Goal: Transaction & Acquisition: Download file/media

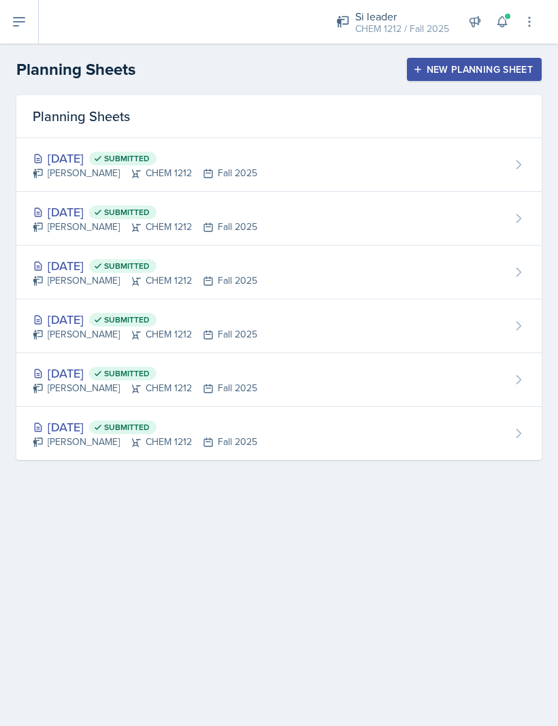
click at [26, 30] on button at bounding box center [19, 22] width 39 height 44
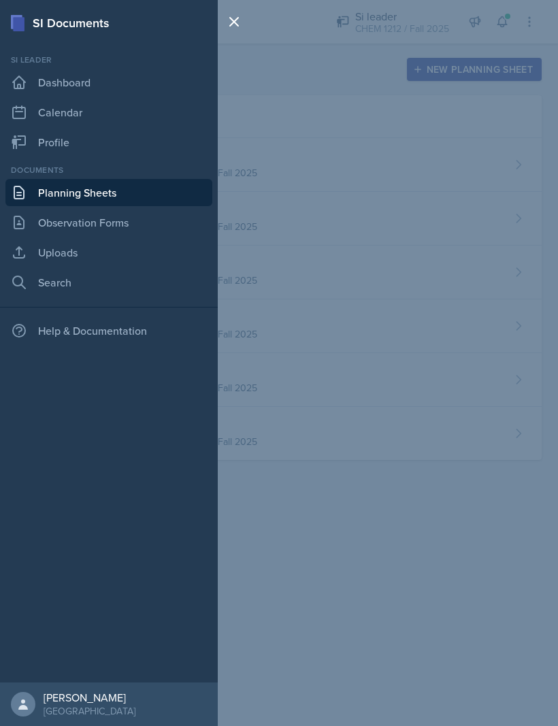
click at [72, 254] on link "Uploads" at bounding box center [108, 252] width 207 height 27
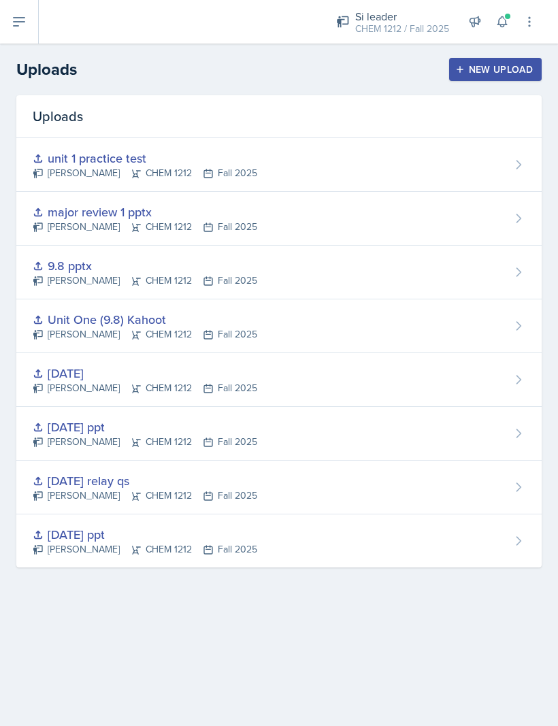
click at [162, 223] on div "[PERSON_NAME] CHEM 1212 Fall 2025" at bounding box center [145, 227] width 225 height 14
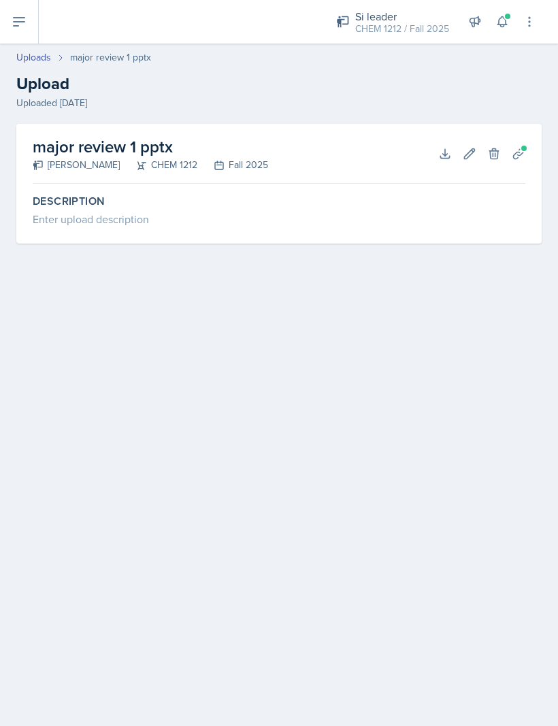
click at [519, 148] on icon at bounding box center [519, 154] width 14 height 14
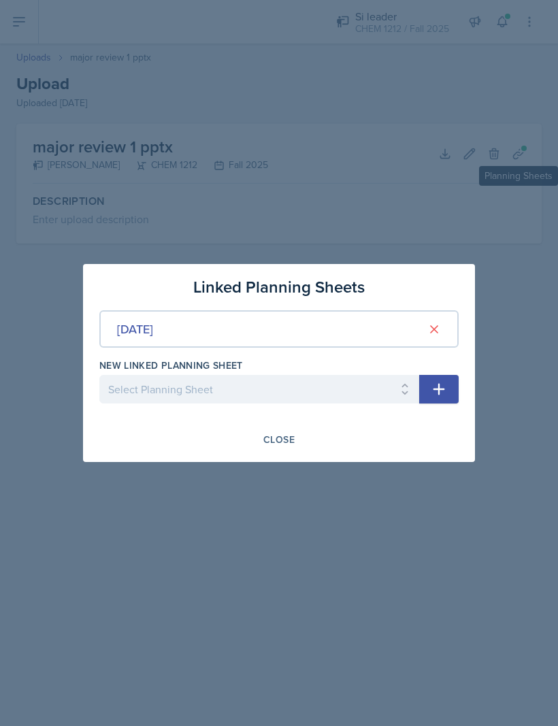
click at [278, 444] on div "Close" at bounding box center [278, 439] width 31 height 11
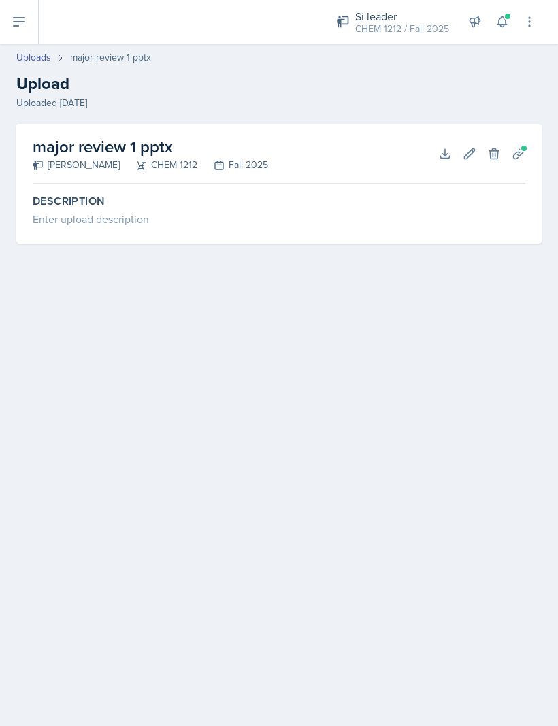
click at [27, 24] on icon at bounding box center [19, 22] width 16 height 16
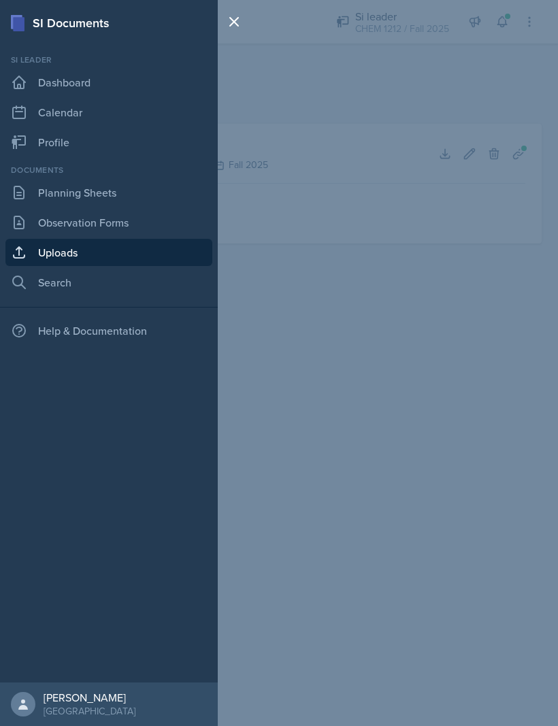
click at [251, 14] on div at bounding box center [239, 16] width 33 height 33
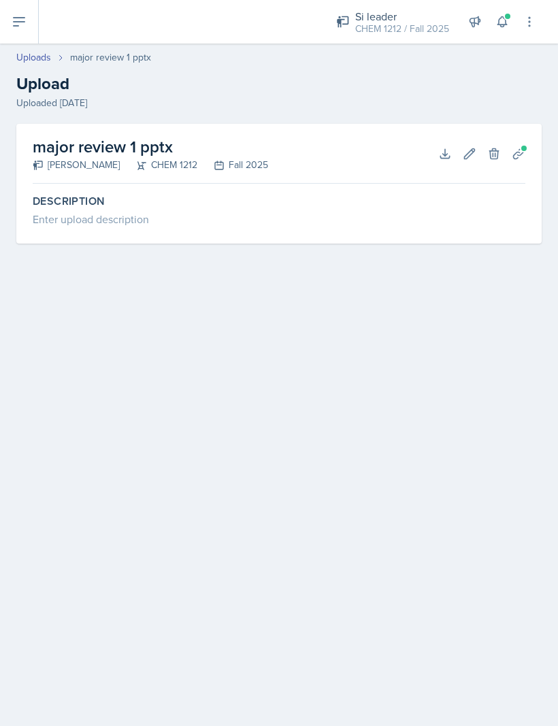
click at [135, 140] on h2 "major review 1 pptx" at bounding box center [151, 147] width 236 height 25
click at [127, 149] on h2 "major review 1 pptx" at bounding box center [151, 147] width 236 height 25
click at [436, 152] on button "Download" at bounding box center [445, 154] width 25 height 25
